Goal: Task Accomplishment & Management: Manage account settings

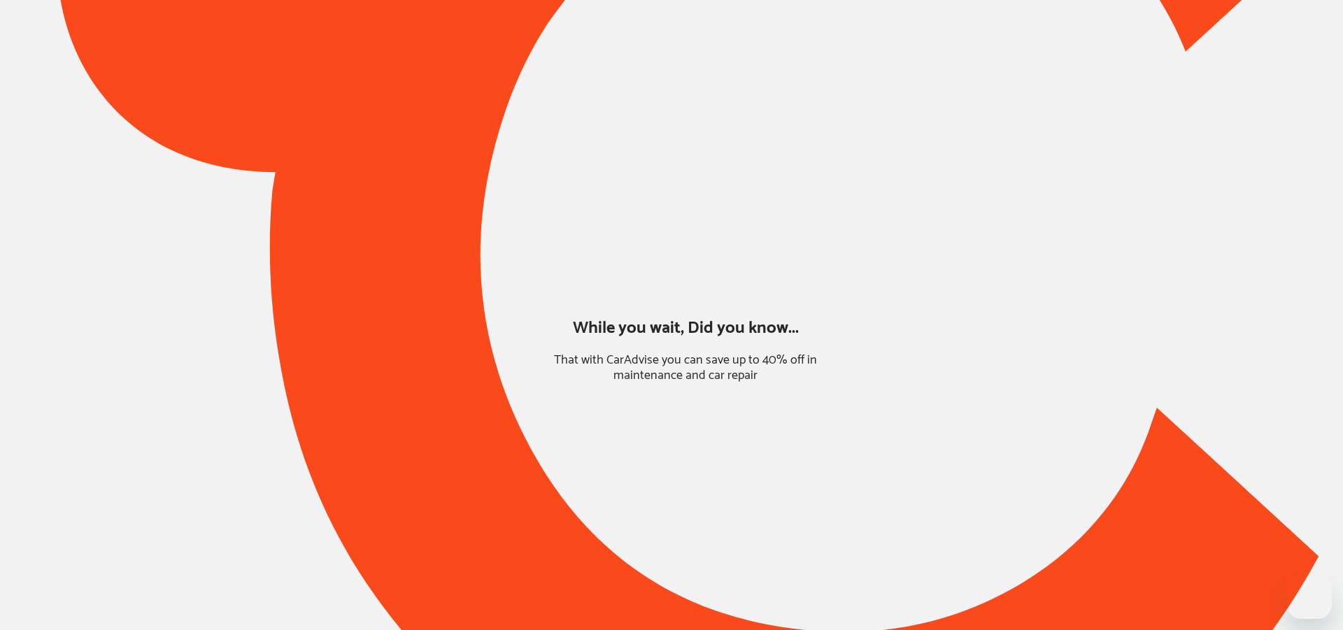
type input "*****"
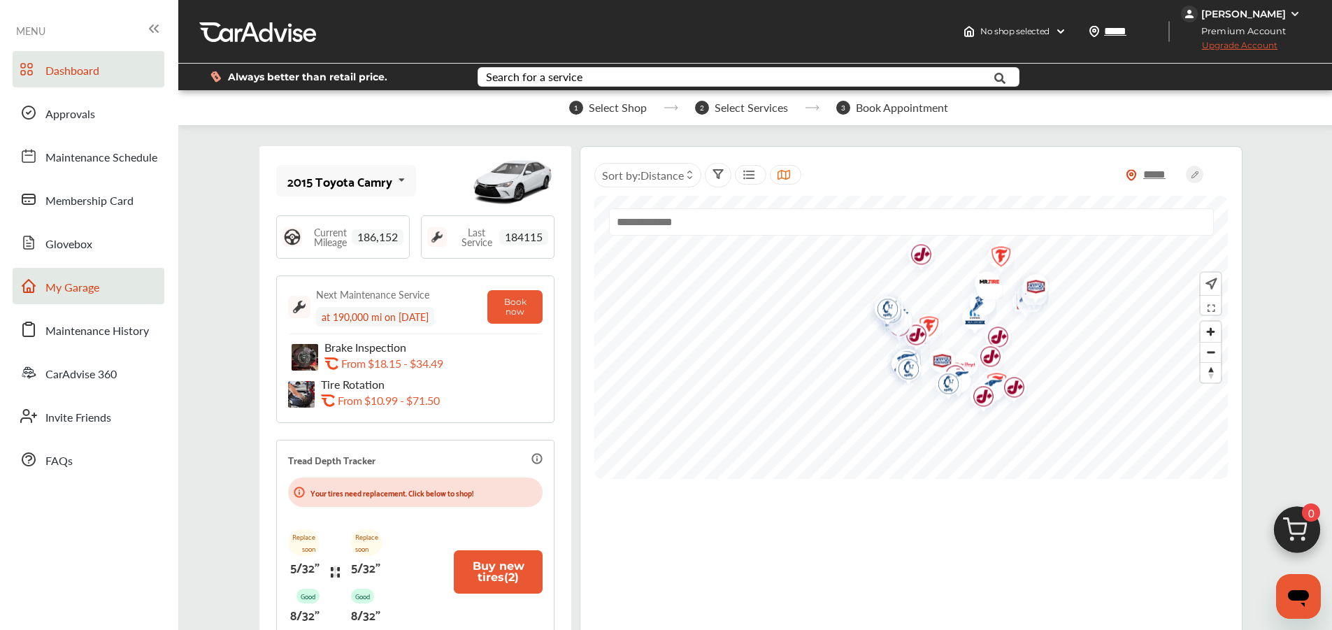
click at [92, 288] on span "My Garage" at bounding box center [72, 288] width 54 height 18
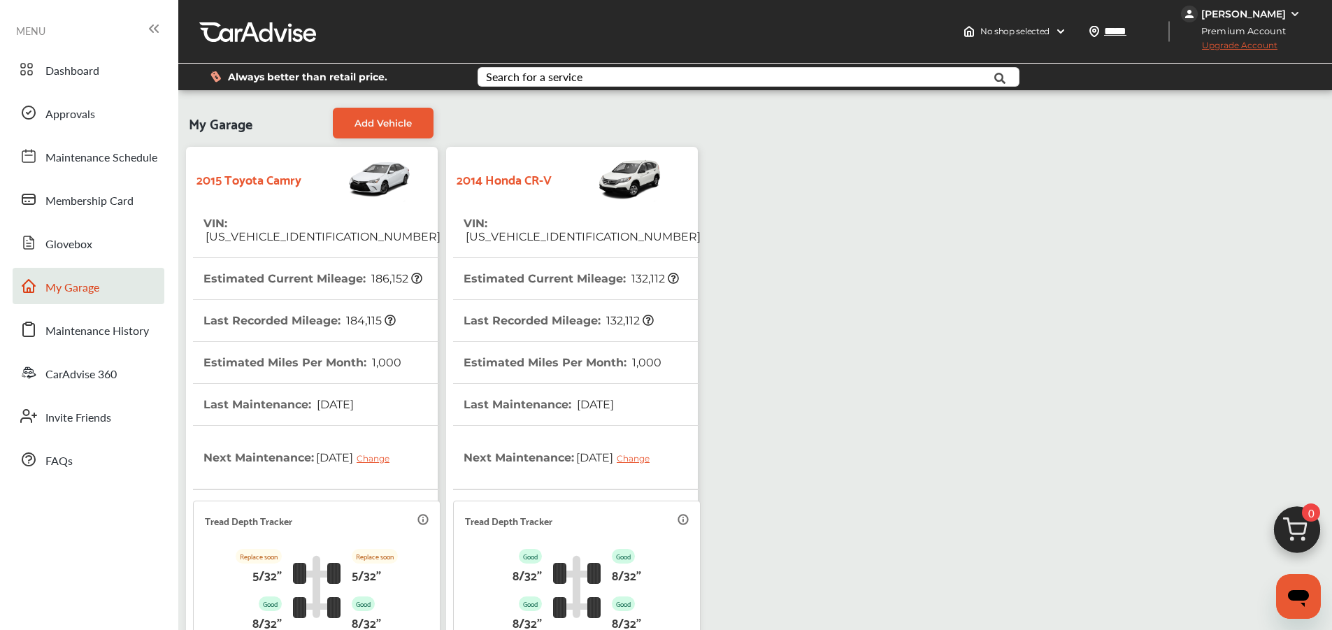
click at [528, 215] on th "VIN : [US_VEHICLE_IDENTIFICATION_NUMBER]" at bounding box center [582, 230] width 237 height 55
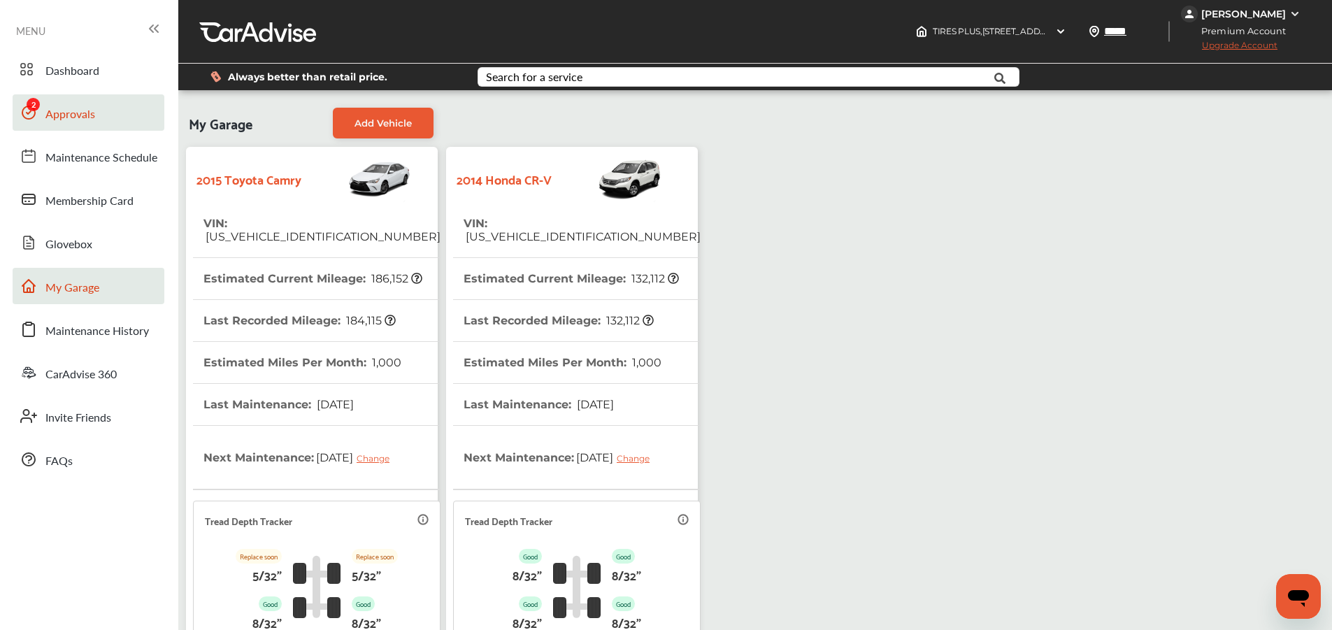
click at [46, 109] on span "Approvals" at bounding box center [70, 115] width 50 height 18
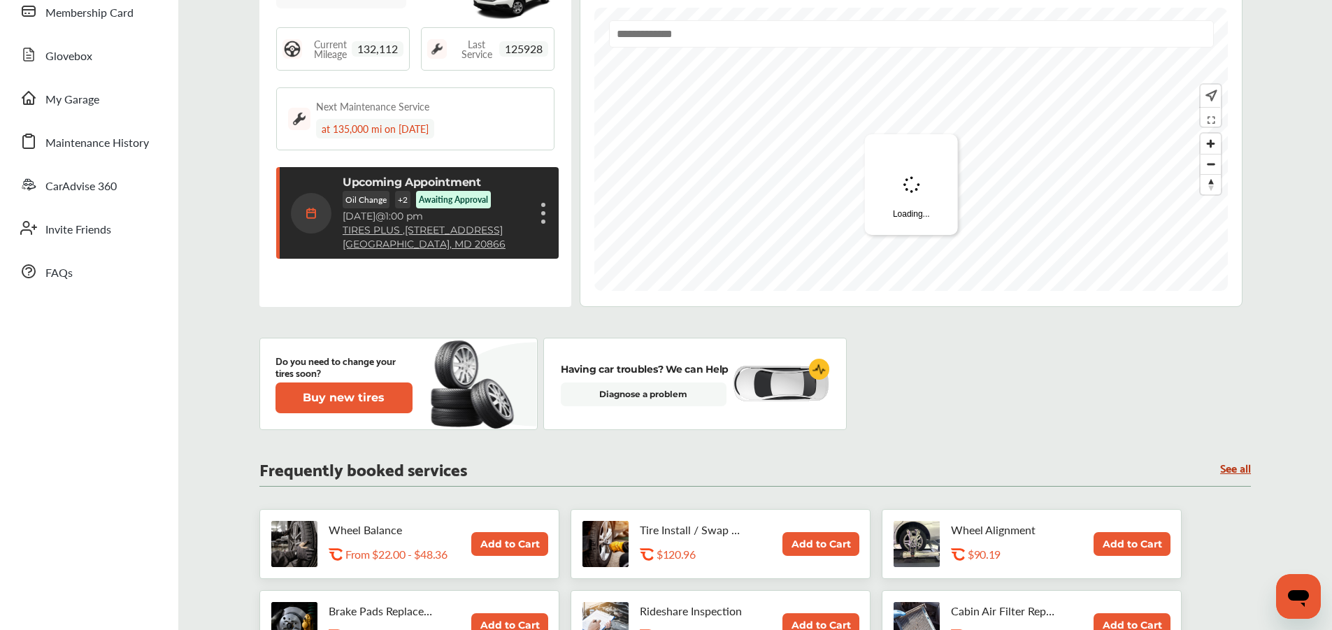
scroll to position [8, 0]
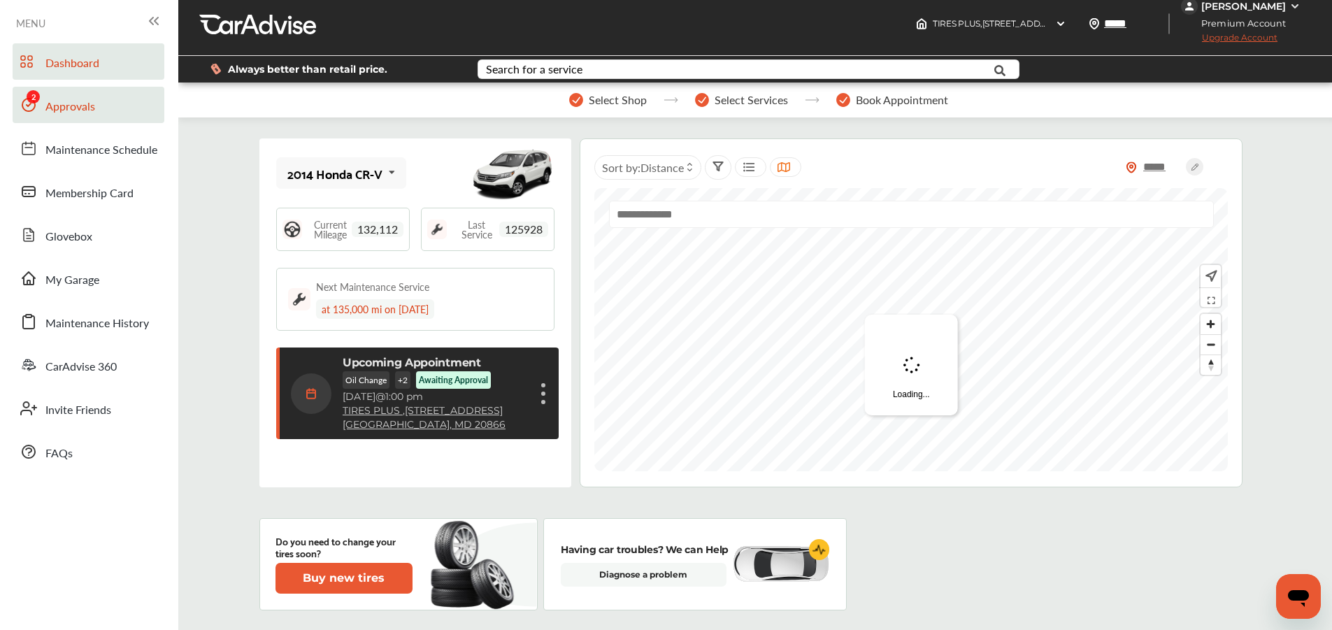
click at [76, 103] on span "Approvals" at bounding box center [70, 107] width 50 height 18
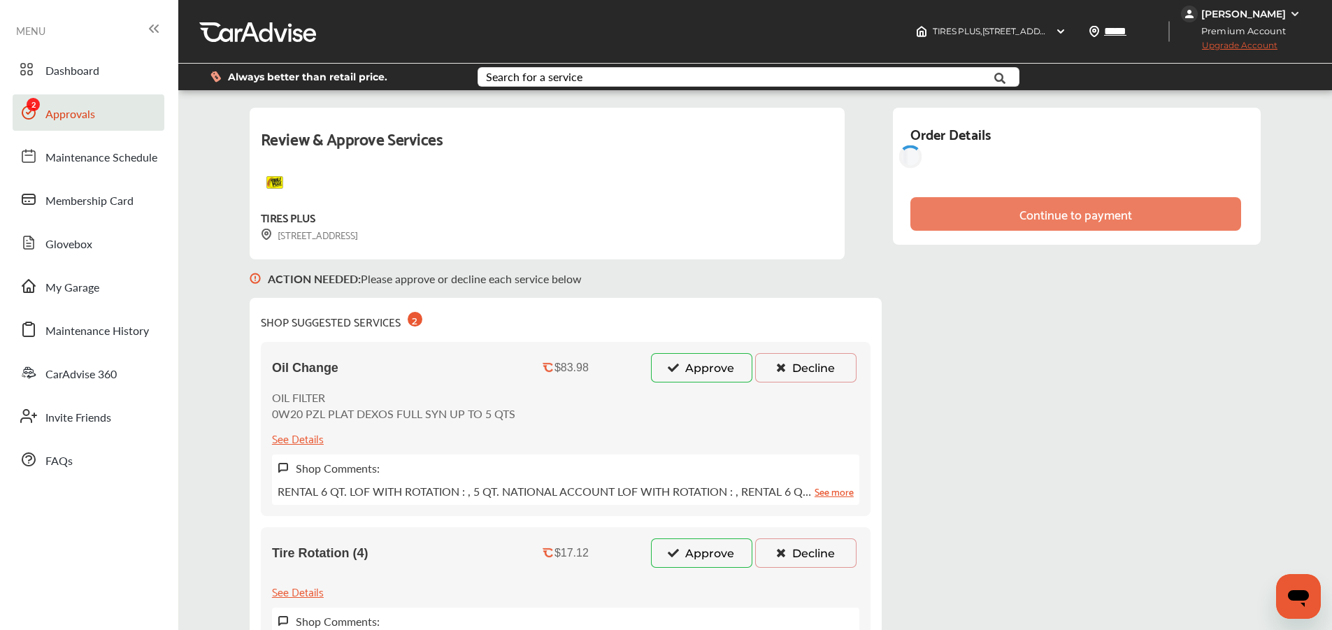
click at [673, 369] on icon at bounding box center [673, 367] width 13 height 10
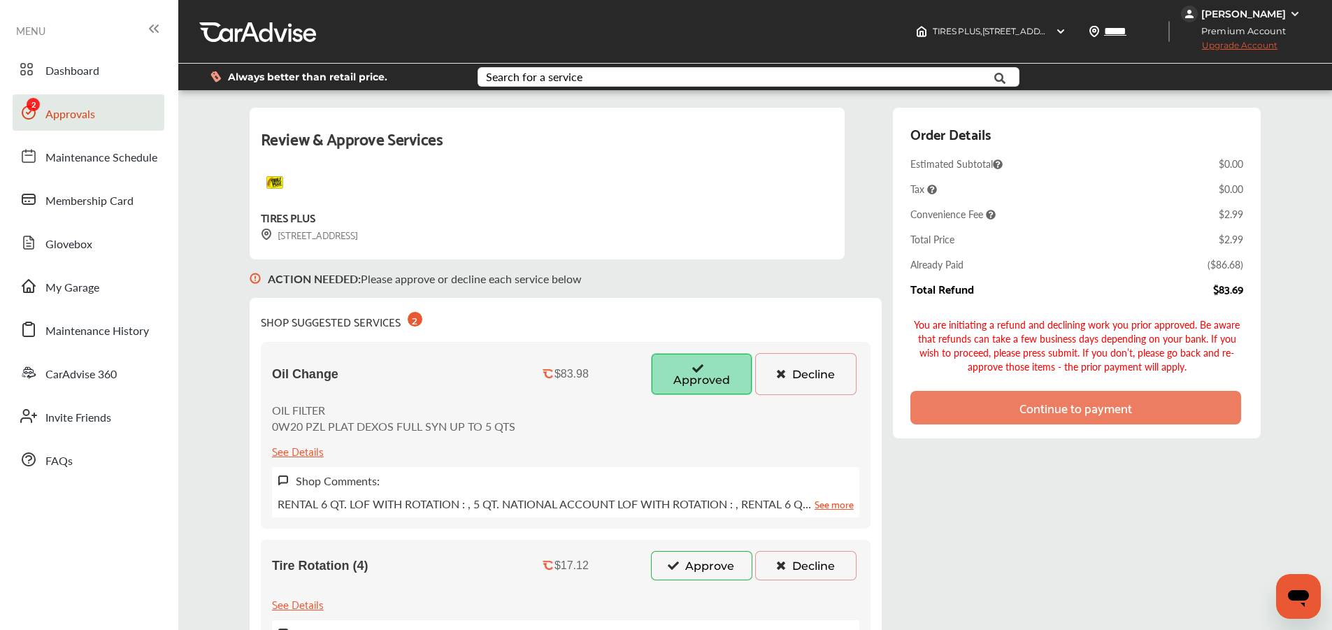
click at [670, 570] on icon at bounding box center [673, 565] width 13 height 10
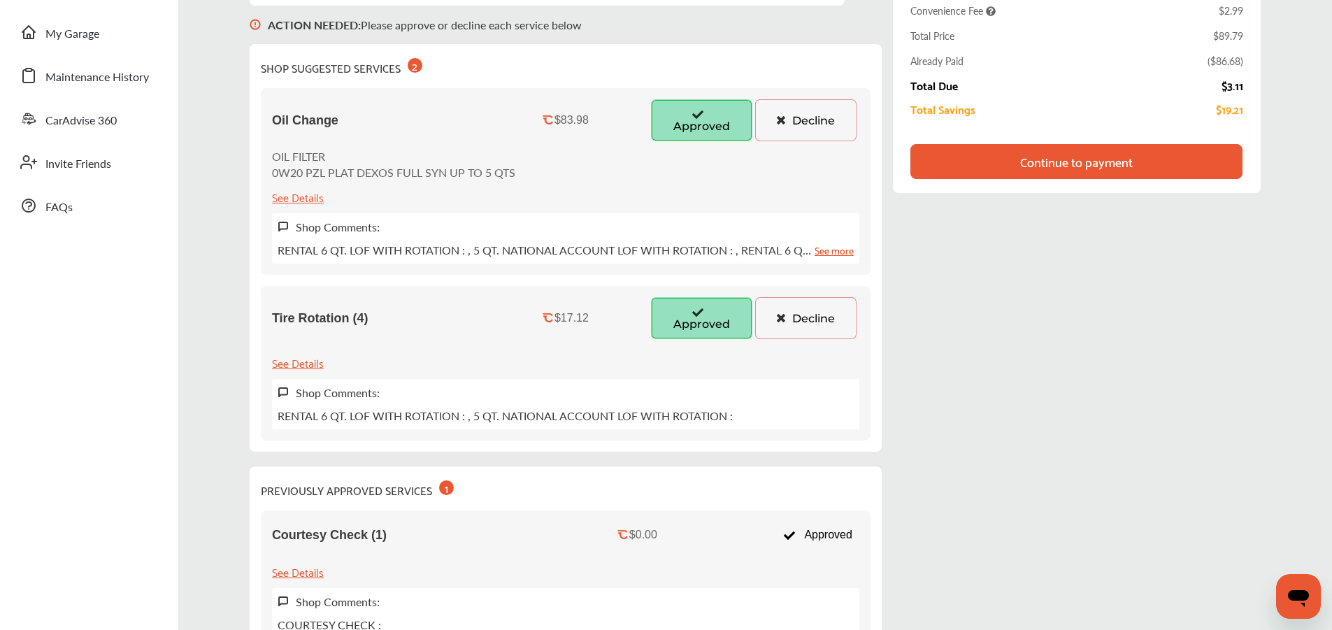
scroll to position [472, 0]
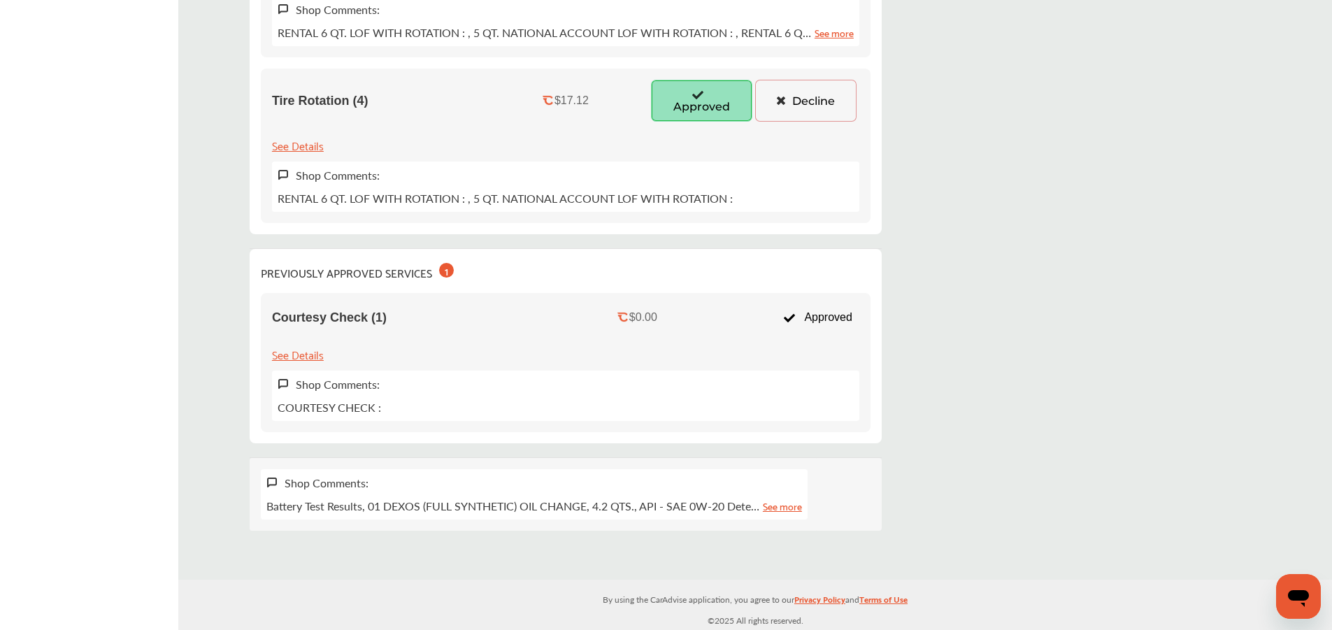
click at [804, 111] on button "Decline" at bounding box center [805, 101] width 101 height 42
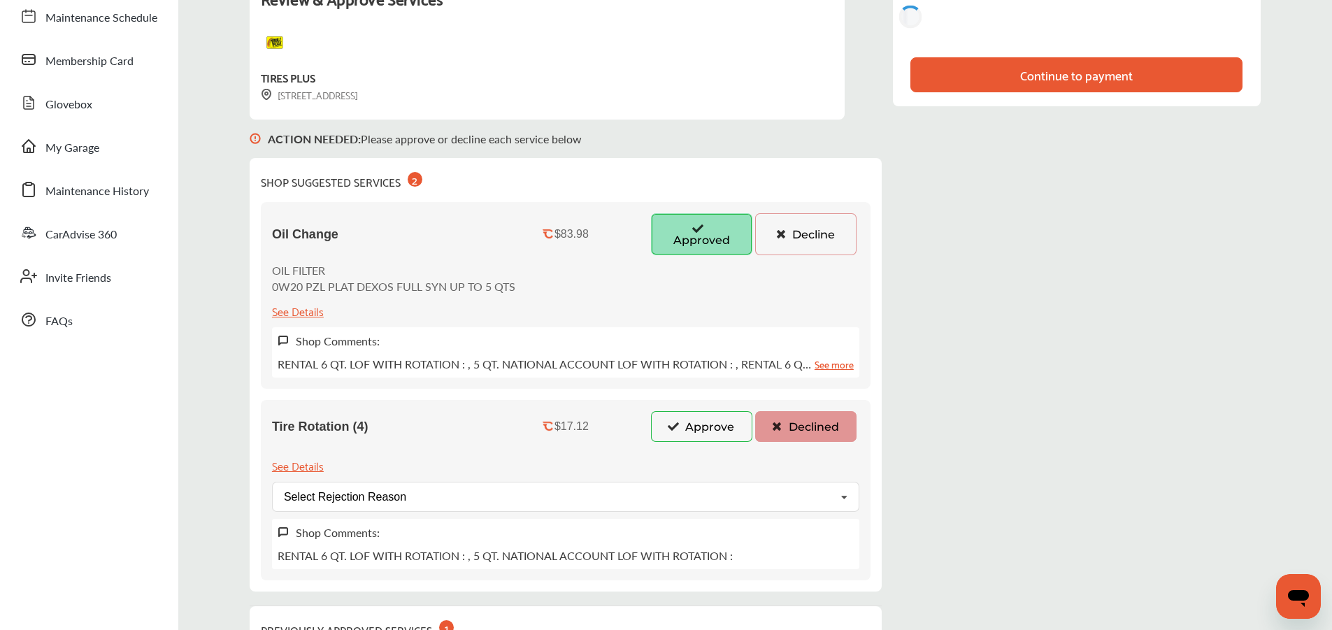
scroll to position [291, 0]
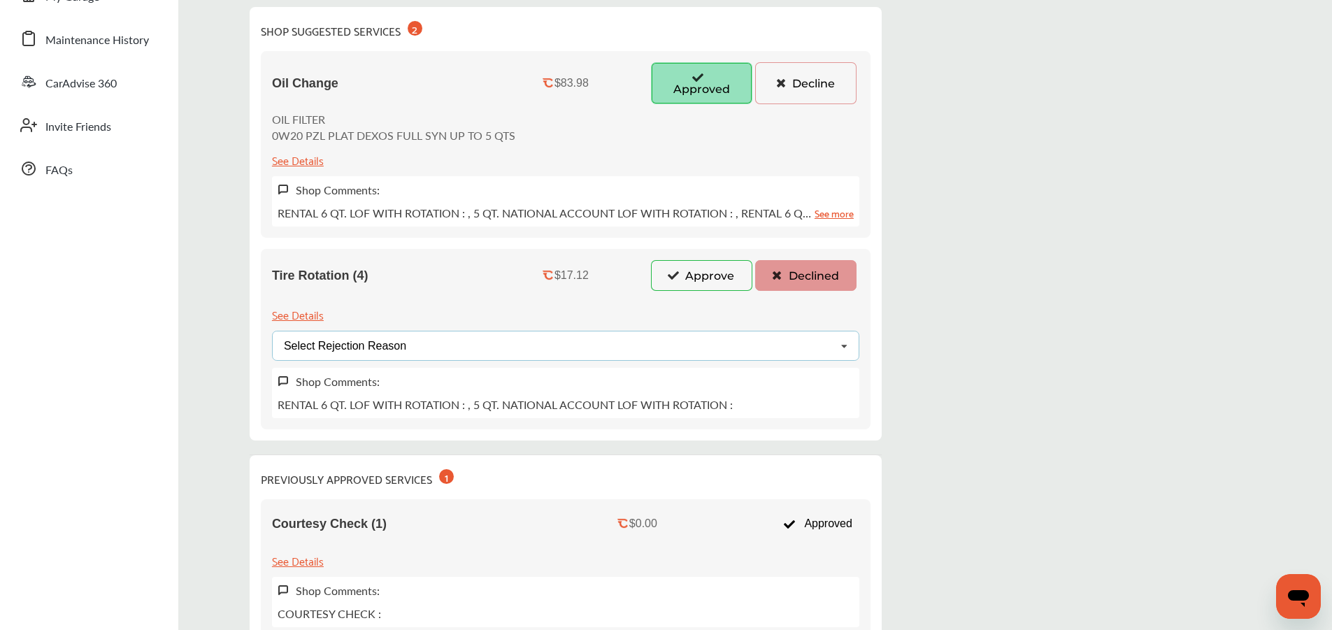
click at [409, 336] on div "Select Rejection Reason Price Not Required More Info Needed Other" at bounding box center [566, 346] width 588 height 30
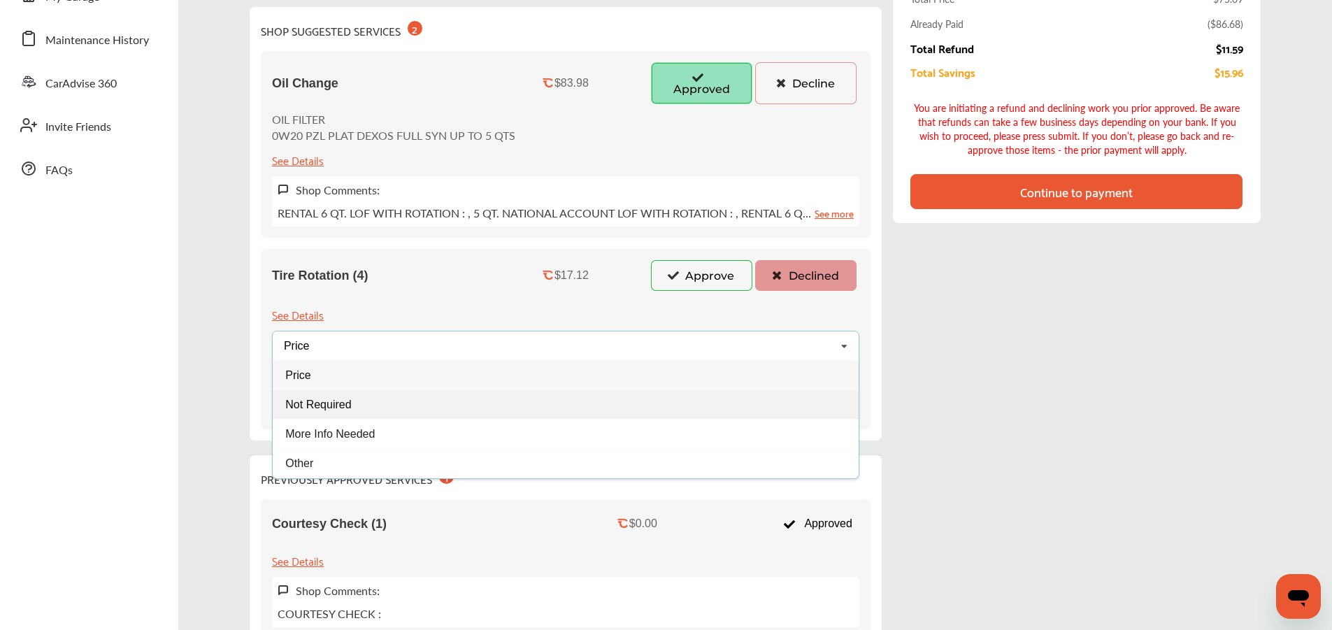
click at [339, 408] on span "Not Required" at bounding box center [318, 405] width 66 height 12
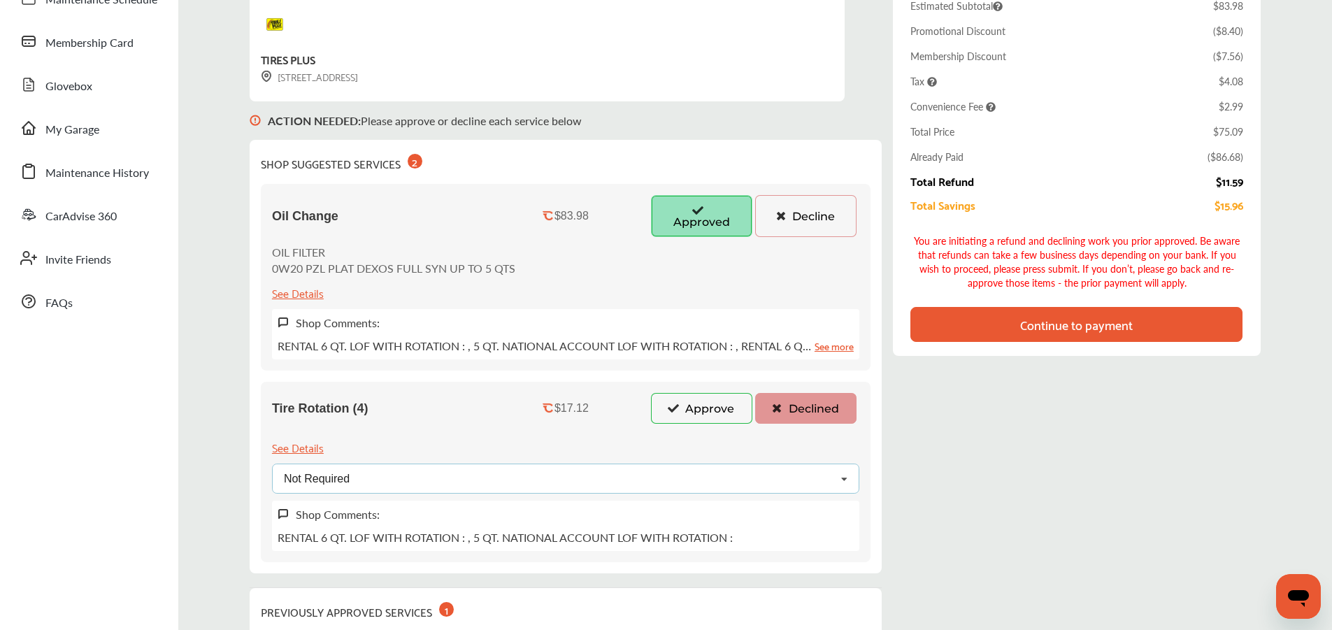
scroll to position [0, 0]
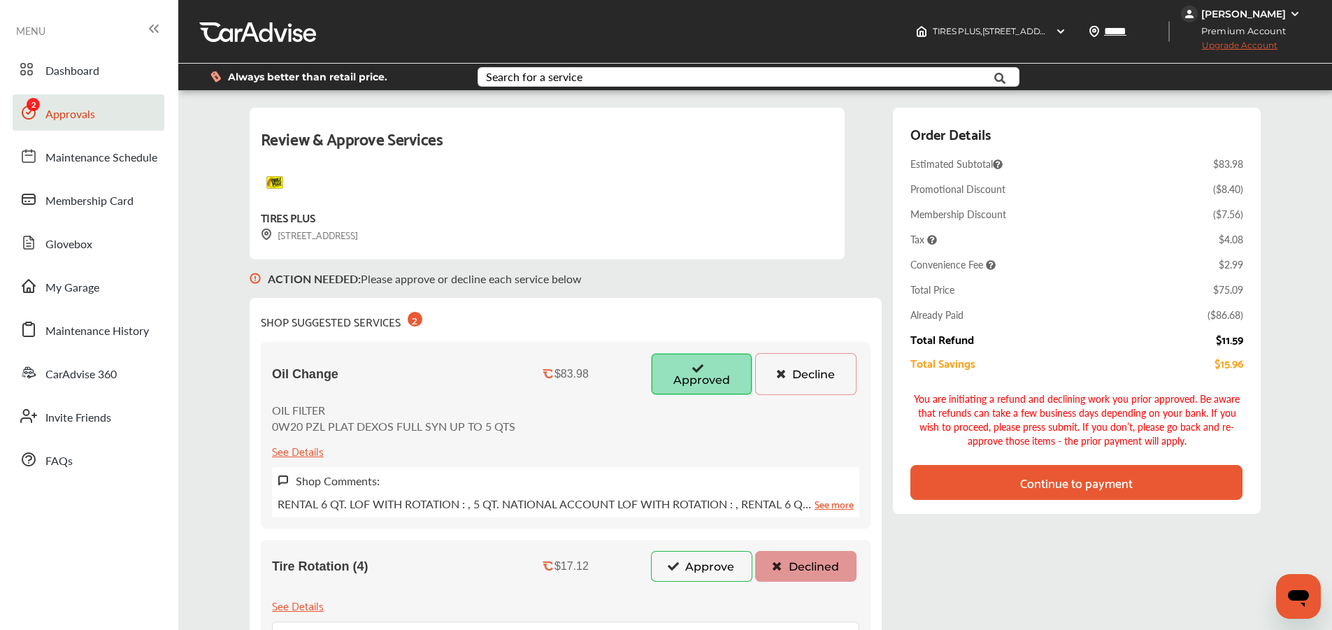
click at [885, 304] on div "Review & Approve Services TIRES PLUS [STREET_ADDRESS] ACTION NEEDED : Please ap…" at bounding box center [755, 568] width 1011 height 921
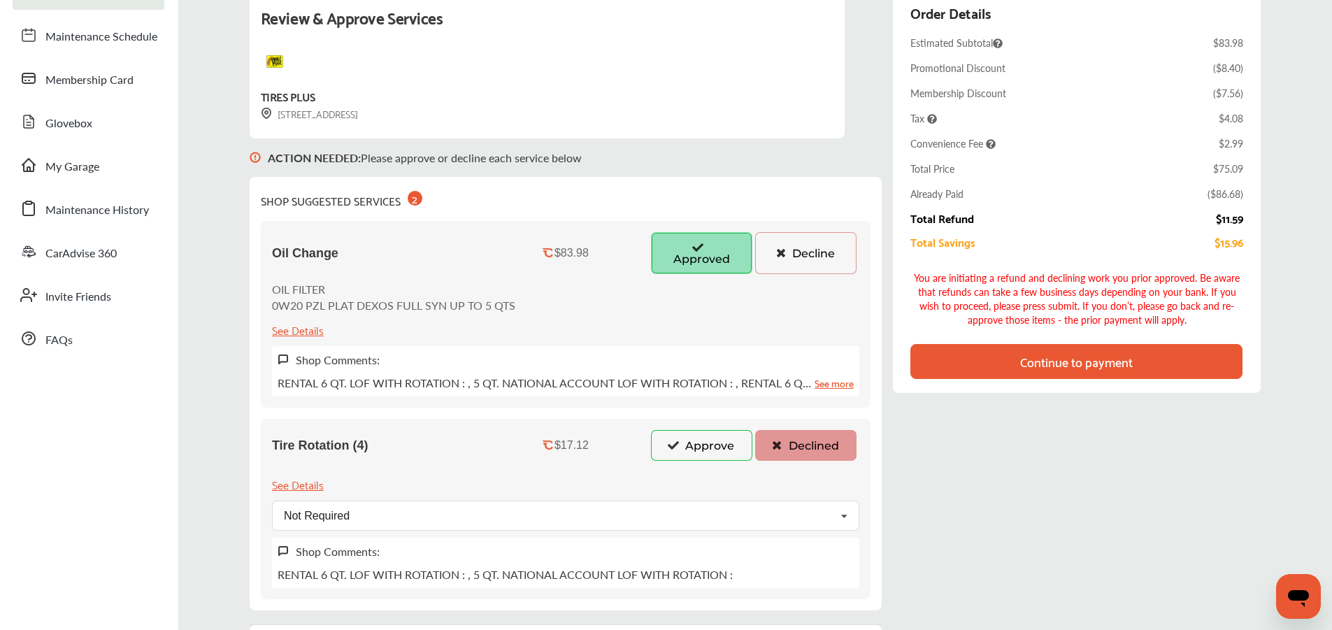
scroll to position [125, 0]
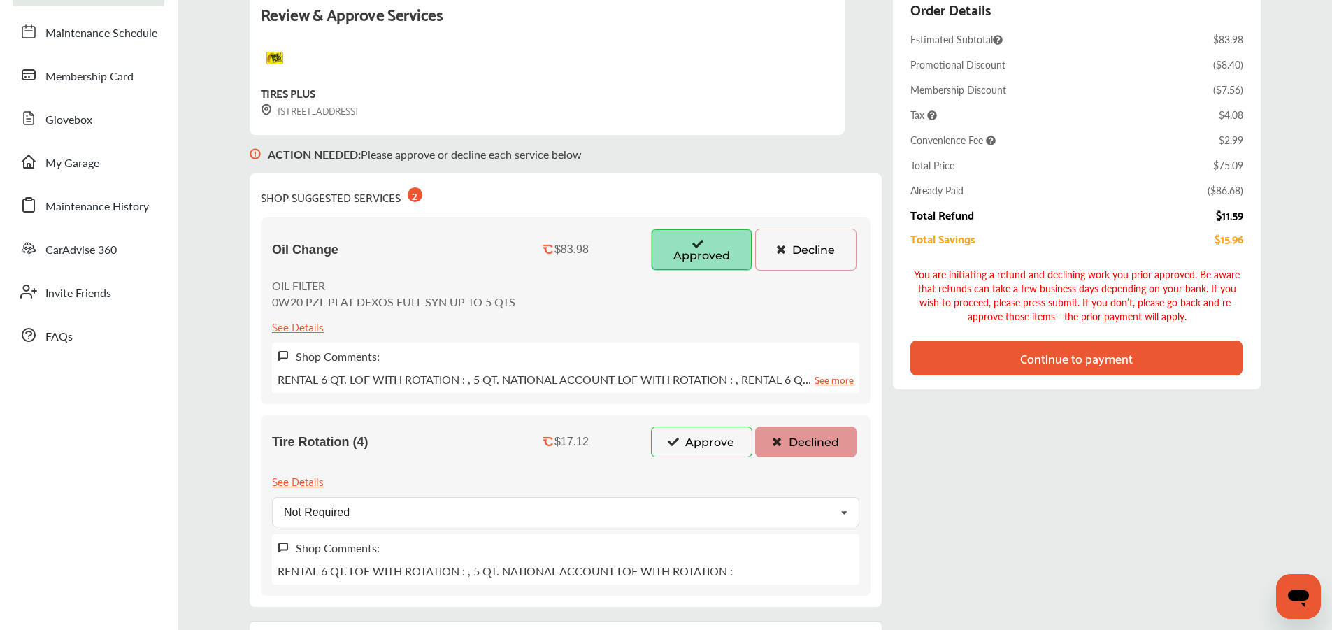
click at [1015, 350] on div "Continue to payment" at bounding box center [1077, 358] width 332 height 35
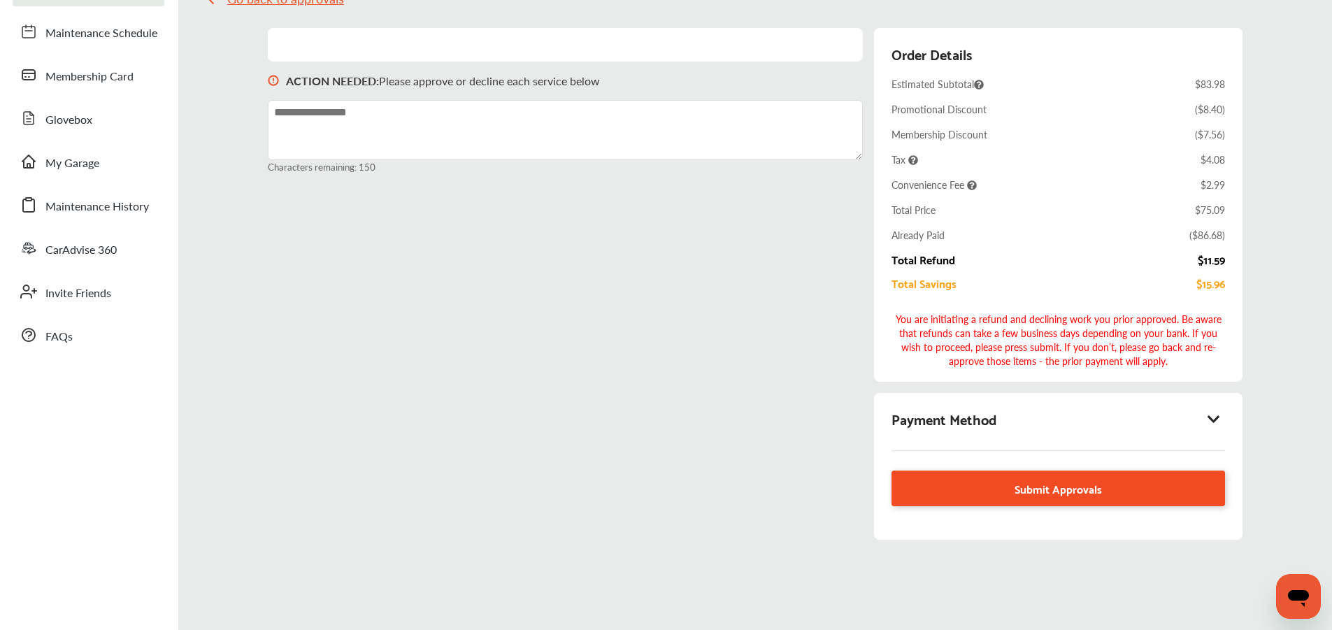
click at [1130, 491] on link "Submit Approvals" at bounding box center [1058, 489] width 333 height 36
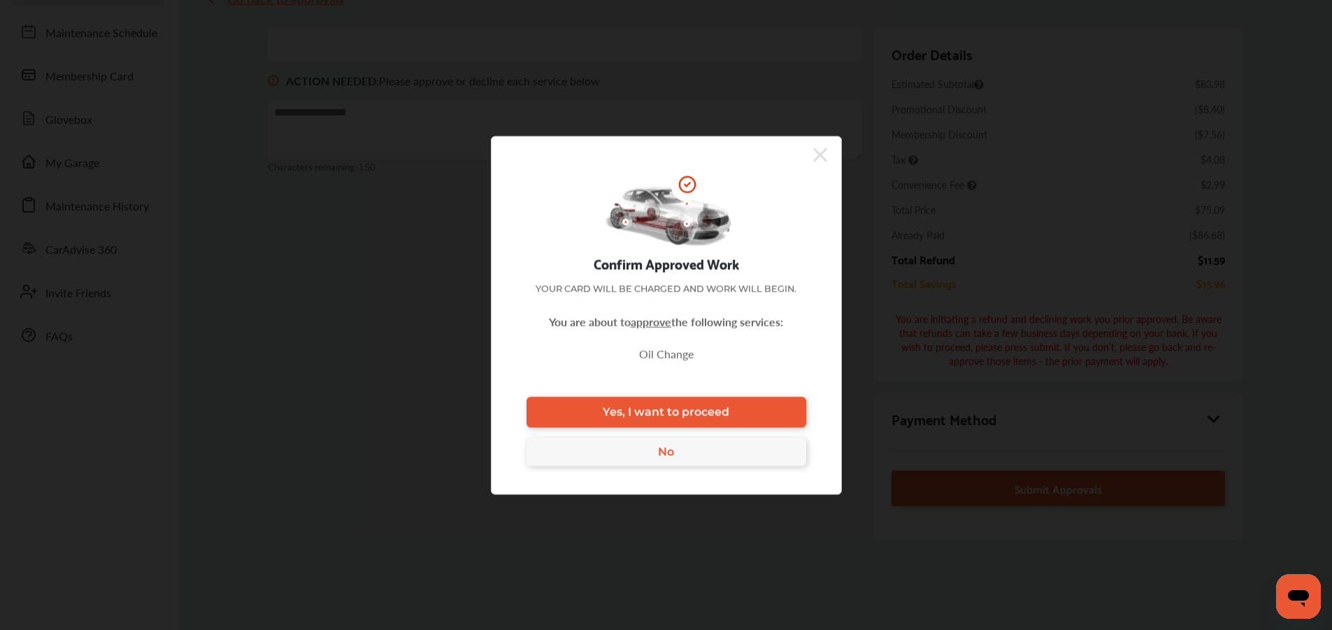
click at [755, 411] on link "Yes, I want to proceed" at bounding box center [667, 412] width 280 height 31
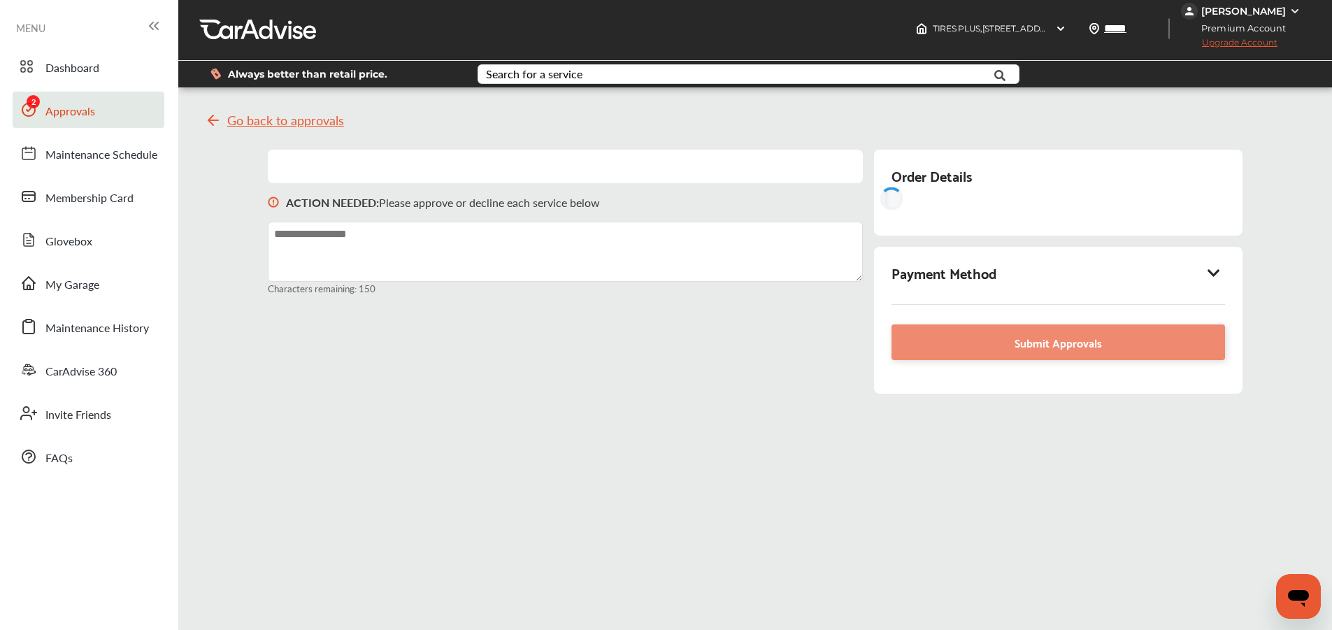
scroll to position [0, 0]
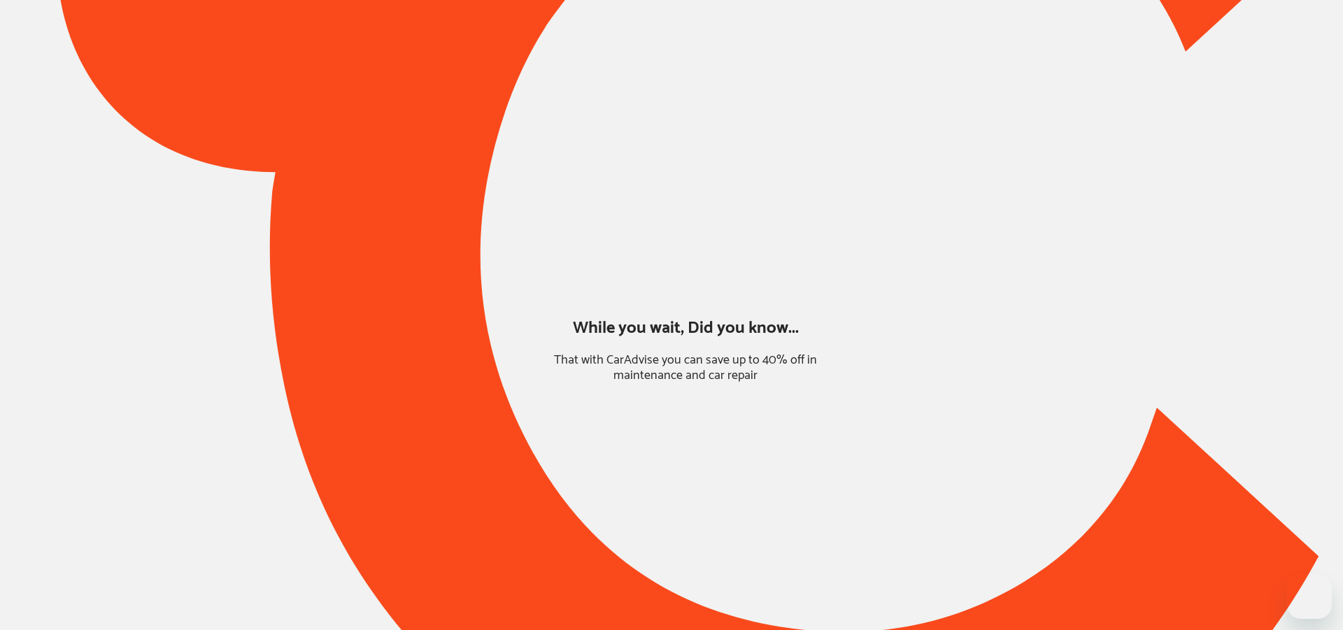
type input "*****"
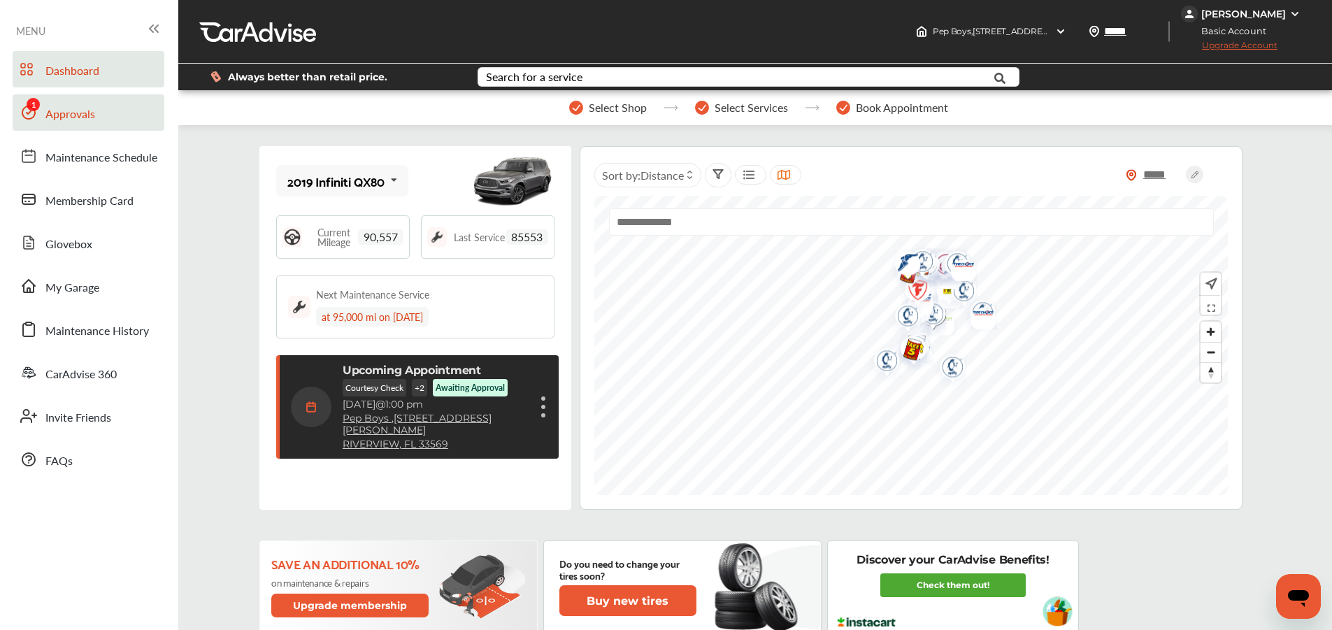
click at [108, 99] on link "Approvals" at bounding box center [89, 112] width 152 height 36
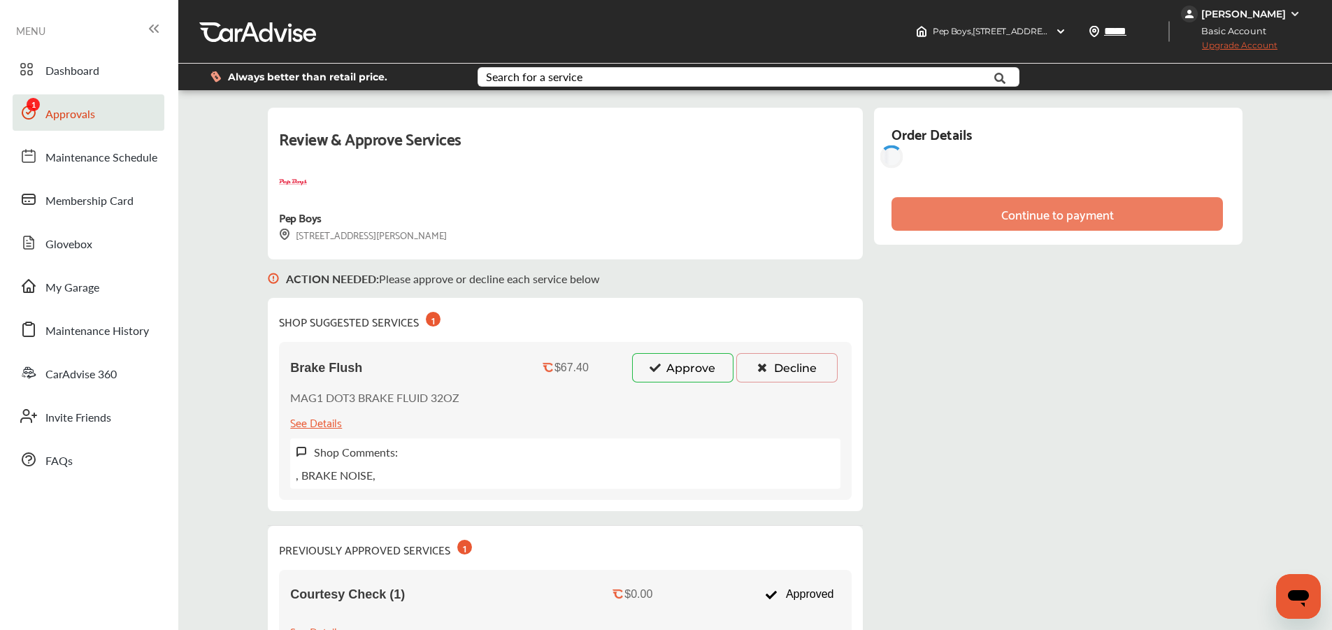
drag, startPoint x: 699, startPoint y: 383, endPoint x: 689, endPoint y: 378, distance: 10.7
click at [696, 383] on div "Brake Flush $67.40 Approve Decline MAG1 DOT3 BRAKE FLUID 32OZ See Details Shop …" at bounding box center [565, 421] width 573 height 158
drag, startPoint x: 688, startPoint y: 376, endPoint x: 673, endPoint y: 376, distance: 15.4
click at [673, 376] on button "Approve" at bounding box center [682, 367] width 101 height 29
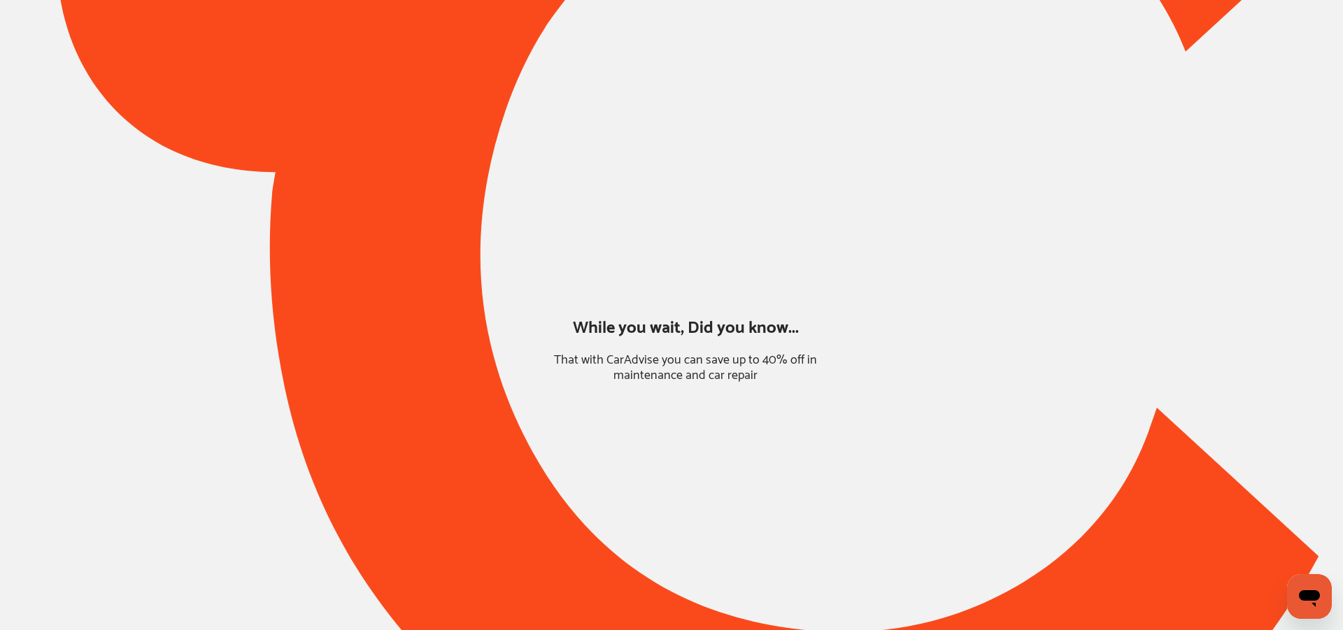
type input "*******"
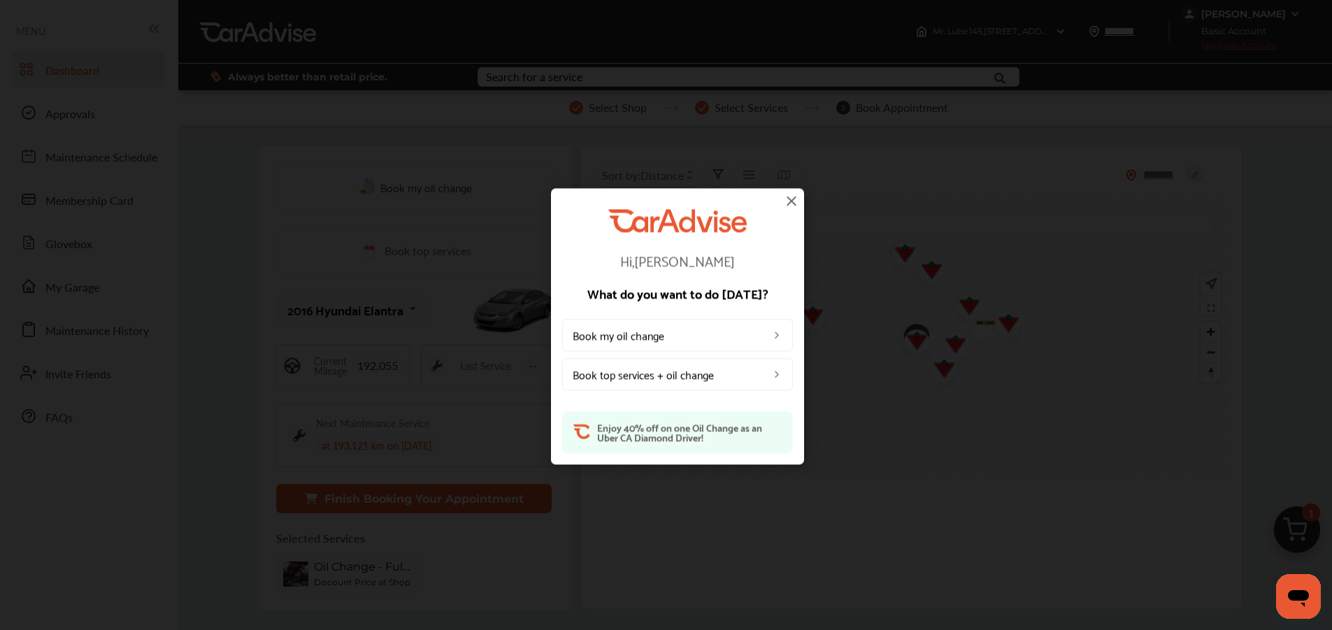
click at [790, 204] on img at bounding box center [791, 200] width 17 height 17
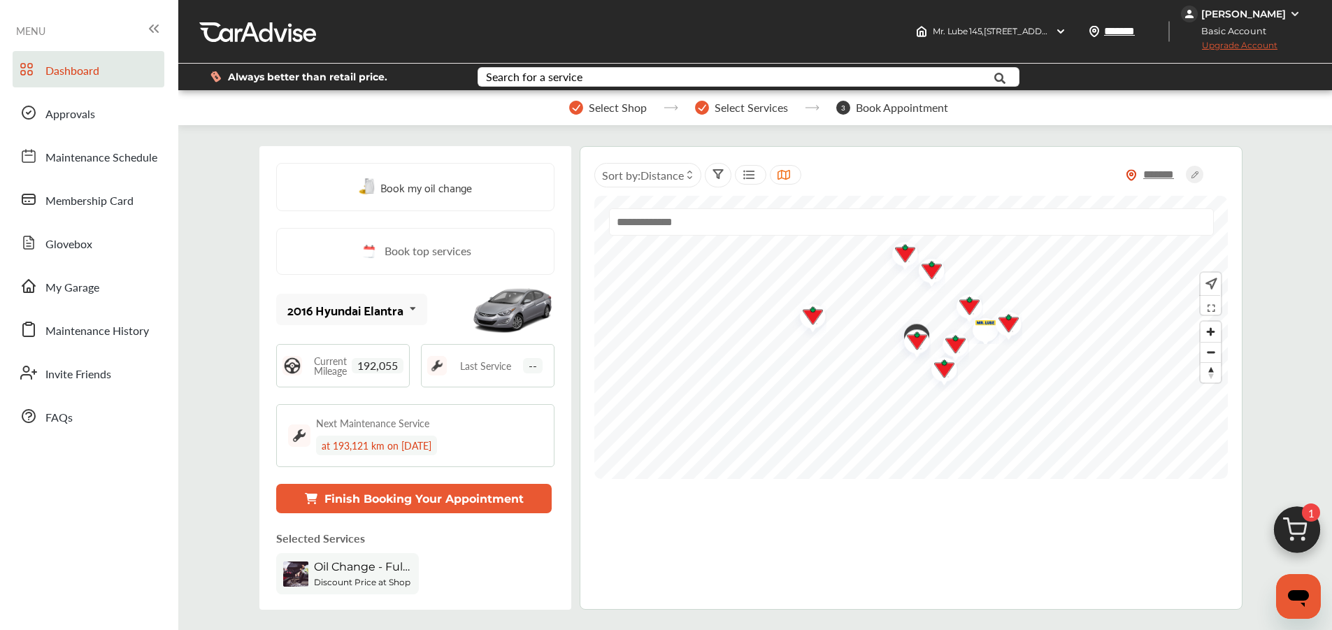
click at [789, 201] on div at bounding box center [912, 203] width 634 height 14
click at [1236, 13] on div "BHAVYA AGRAVAT" at bounding box center [1244, 14] width 85 height 13
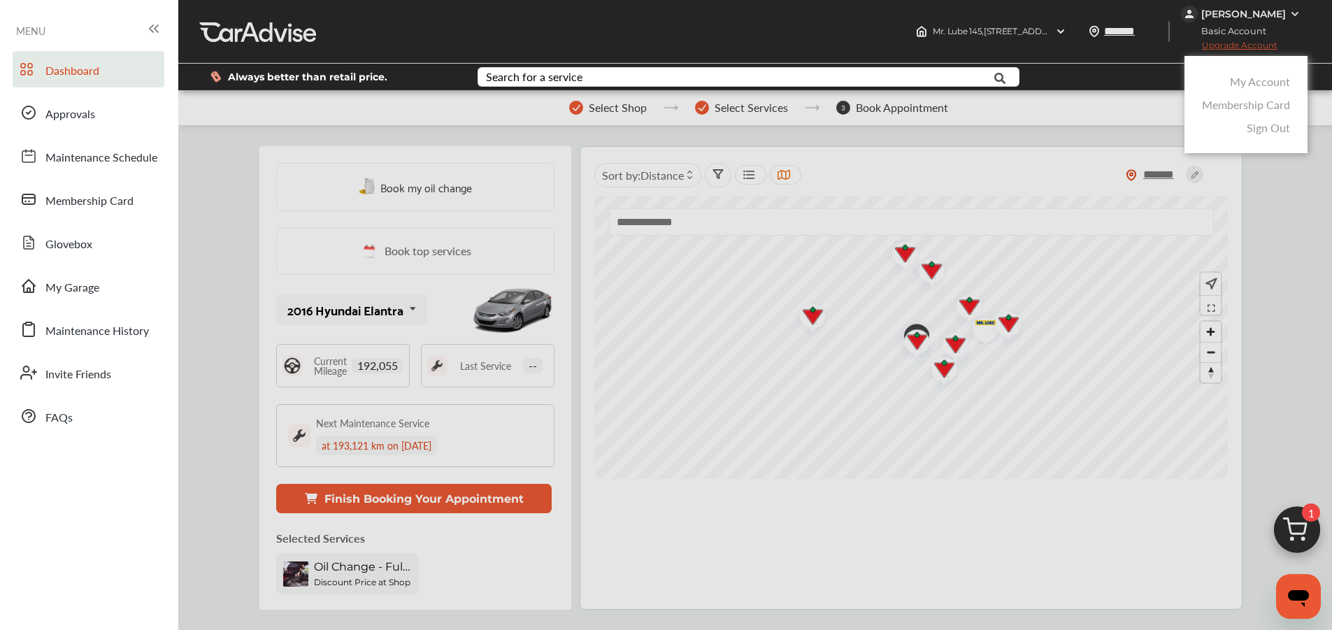
click at [1250, 81] on link "My Account" at bounding box center [1260, 81] width 60 height 16
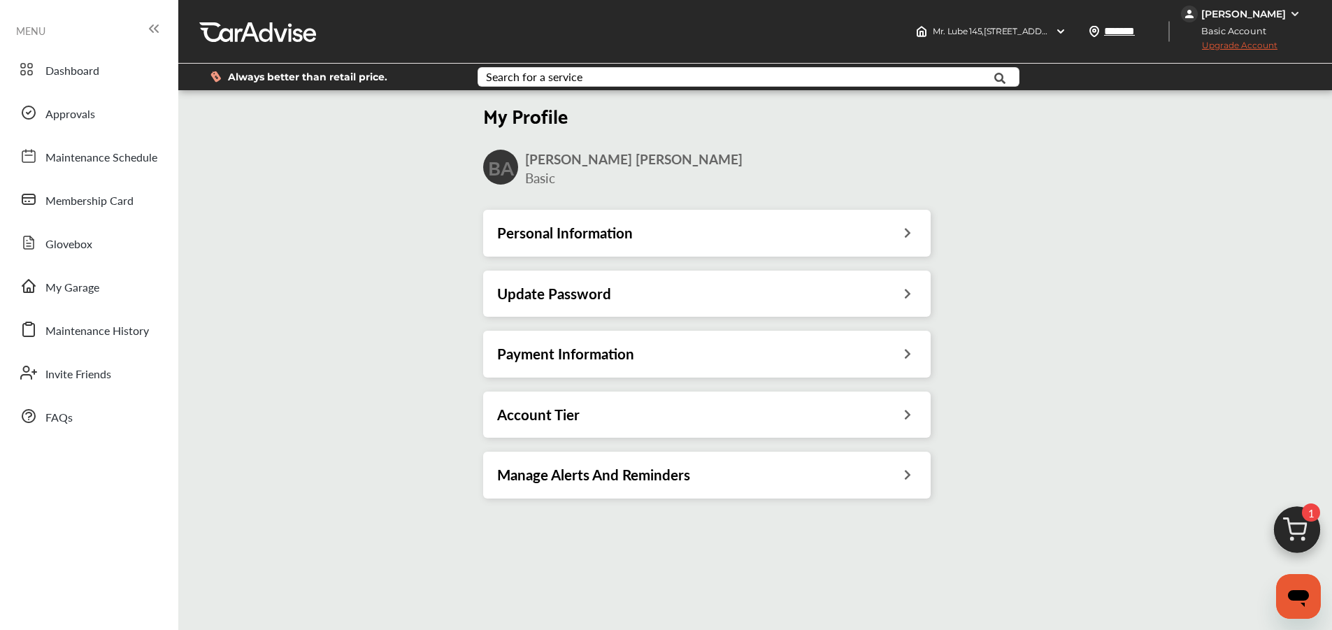
click at [655, 368] on div "Payment Information" at bounding box center [707, 354] width 448 height 46
click at [662, 352] on div "Payment Information" at bounding box center [707, 354] width 420 height 18
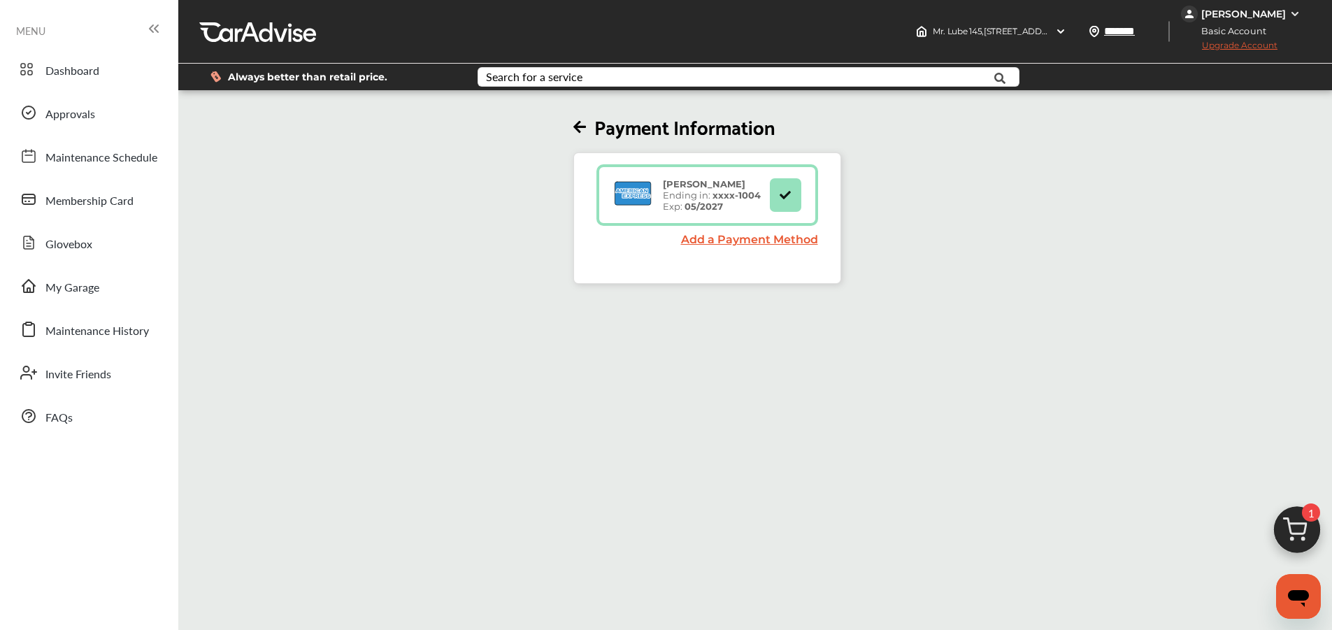
click at [1269, 13] on div "BHAVYA AGRAVAT" at bounding box center [1244, 14] width 85 height 13
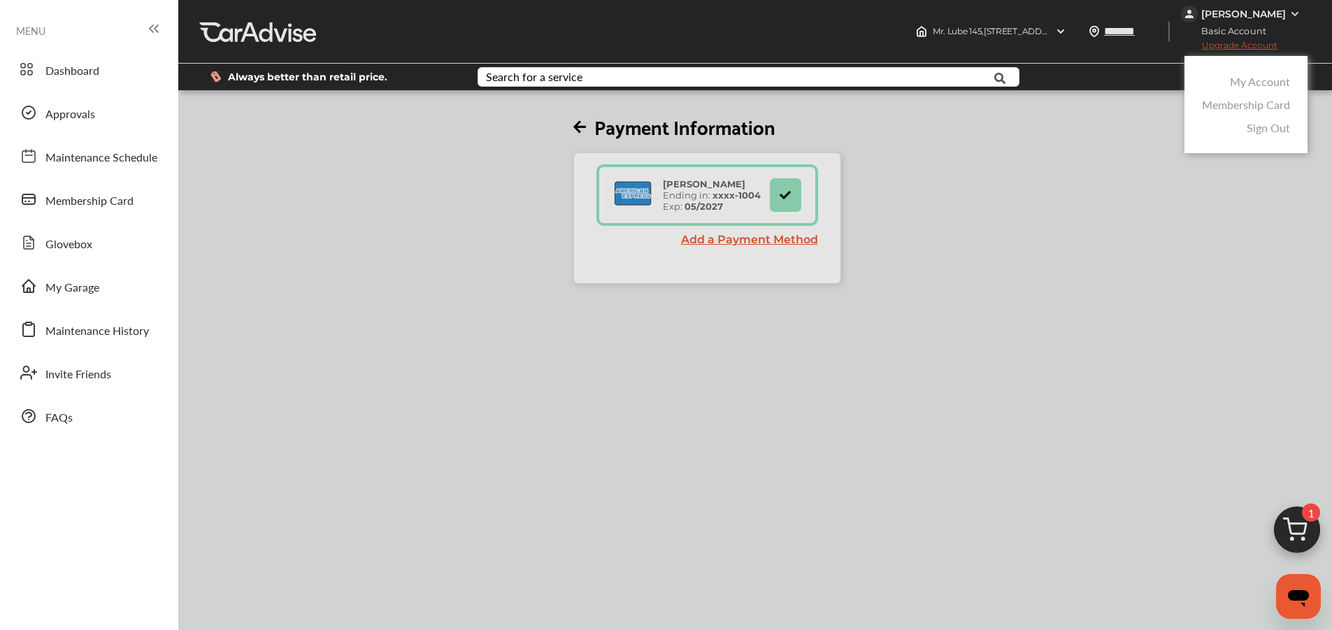
drag, startPoint x: 1242, startPoint y: 83, endPoint x: 1244, endPoint y: 97, distance: 14.1
click at [1242, 83] on link "My Account" at bounding box center [1260, 81] width 60 height 16
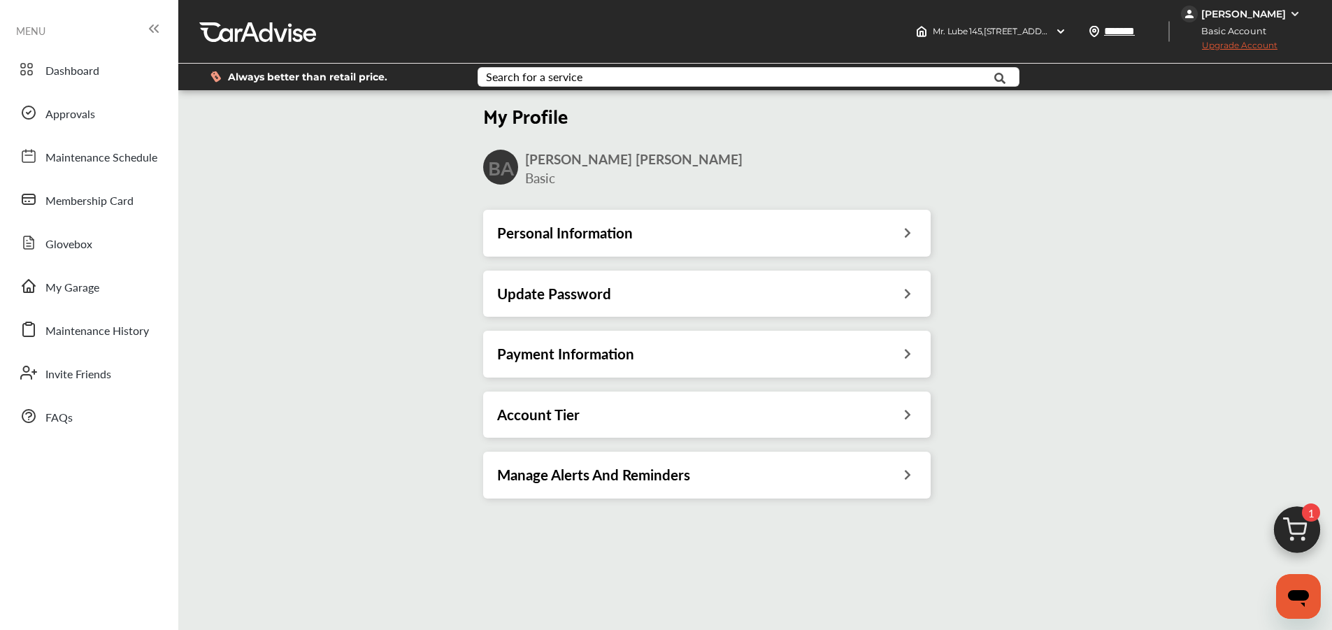
click at [658, 350] on div "Payment Information" at bounding box center [707, 354] width 420 height 18
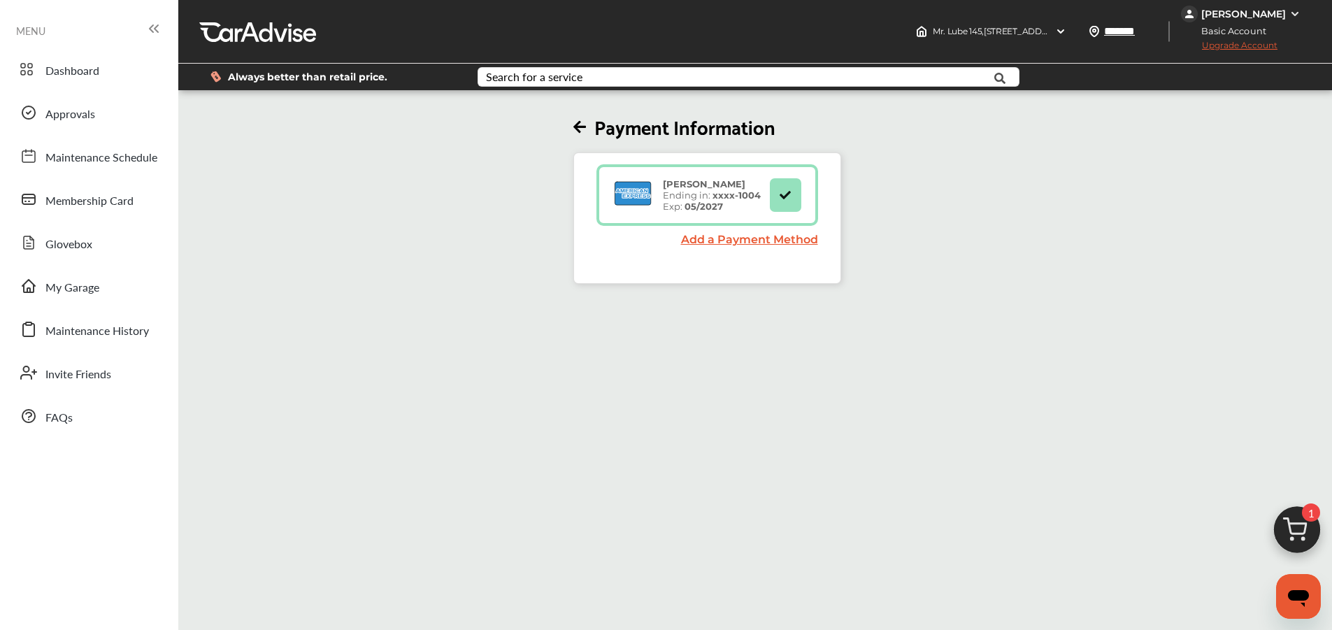
click at [1264, 8] on div "BHAVYA AGRAVAT" at bounding box center [1244, 14] width 85 height 13
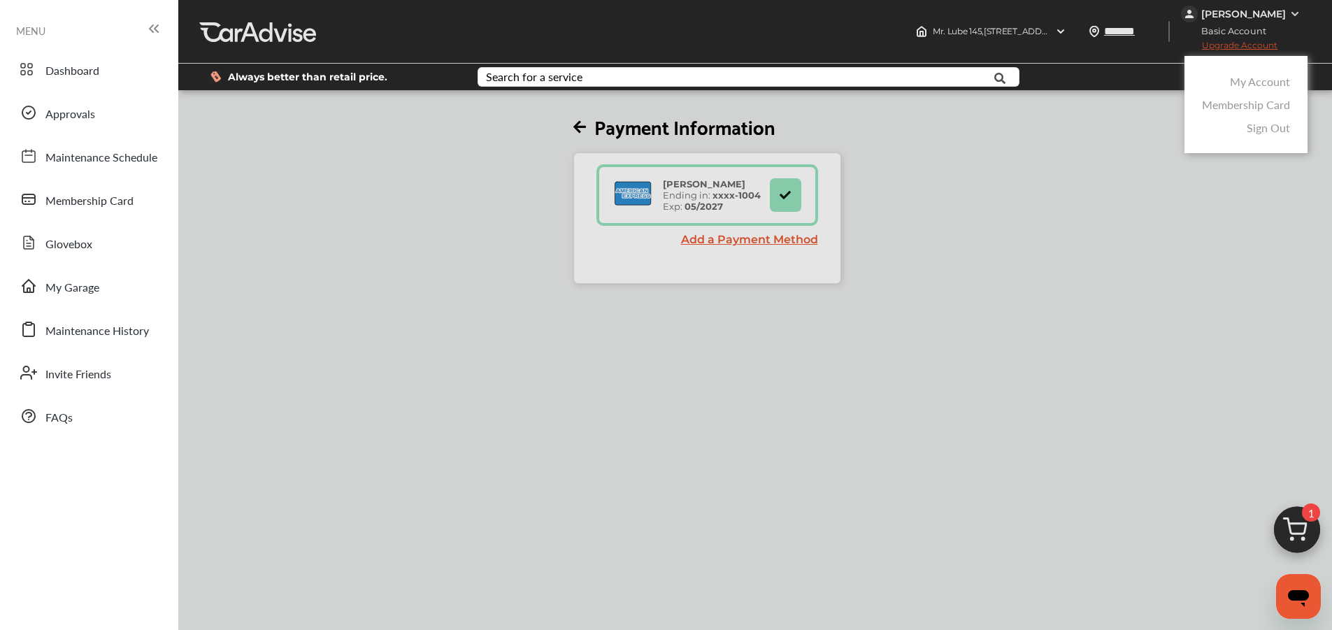
click at [1265, 76] on link "My Account" at bounding box center [1260, 81] width 60 height 16
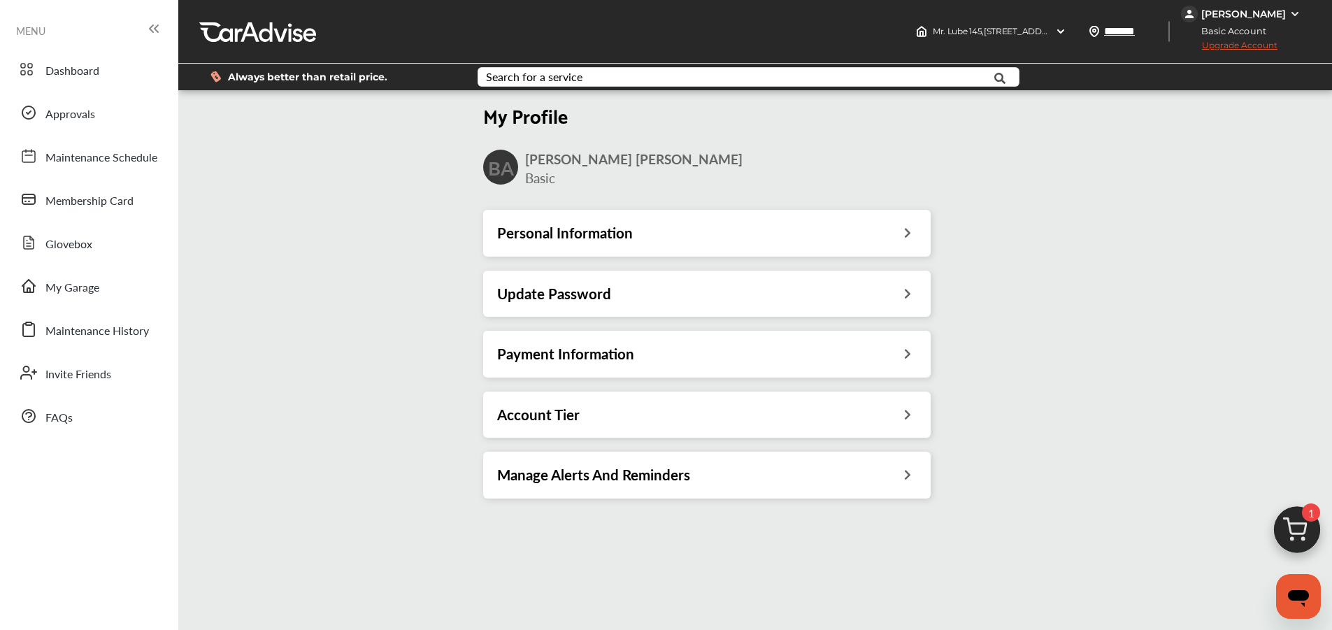
click at [620, 407] on div "Account Tier" at bounding box center [707, 415] width 420 height 18
